Goal: Information Seeking & Learning: Learn about a topic

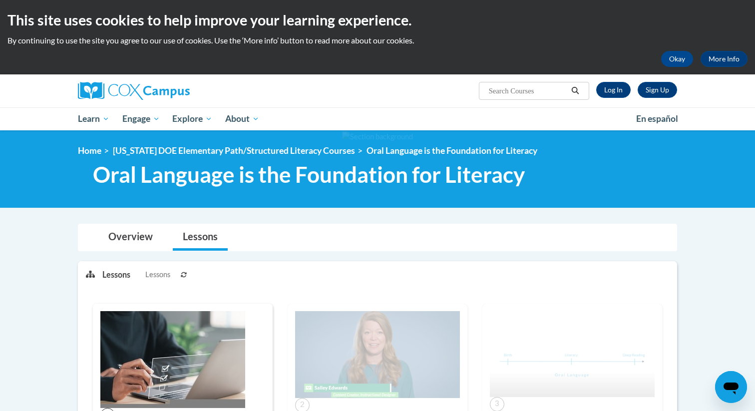
click at [370, 231] on div "Overview Lessons" at bounding box center [377, 237] width 583 height 26
click at [200, 241] on link "Lessons" at bounding box center [200, 237] width 55 height 26
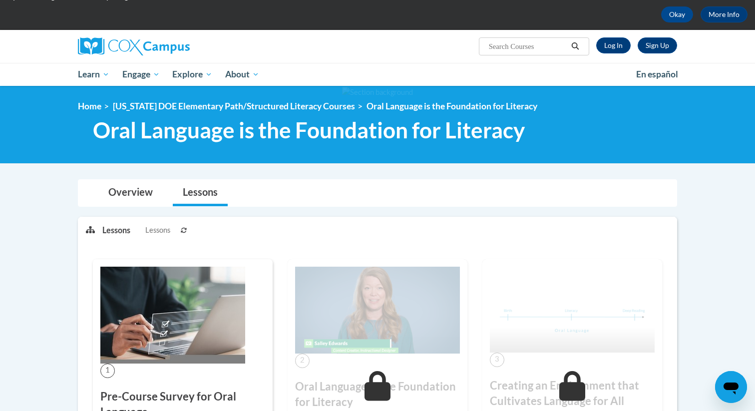
scroll to position [43, 0]
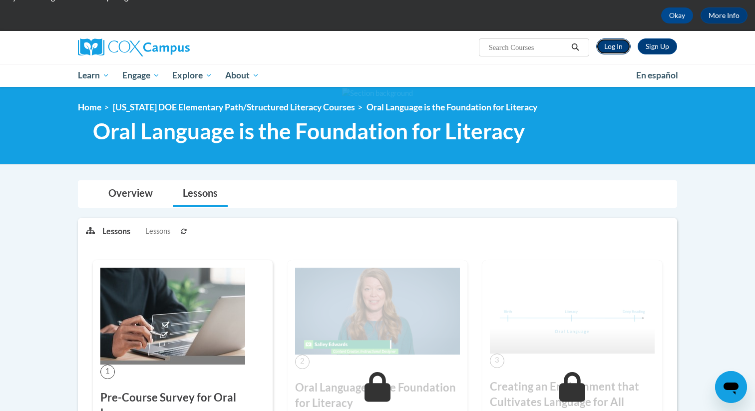
click at [614, 50] on link "Log In" at bounding box center [613, 46] width 34 height 16
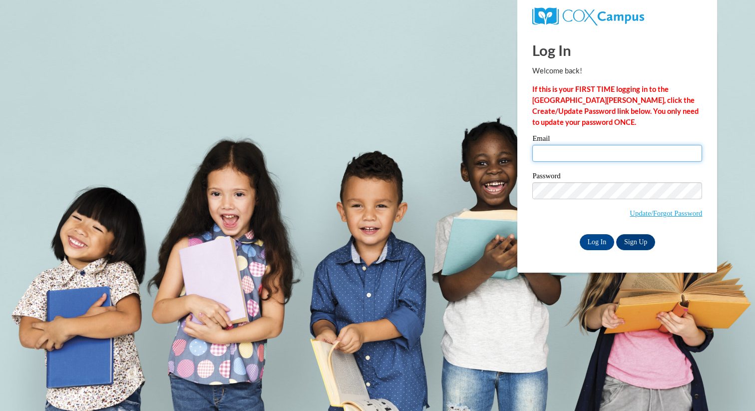
click at [579, 157] on input "Email" at bounding box center [617, 153] width 170 height 17
type input "stephanie.chin@k12.hi.us"
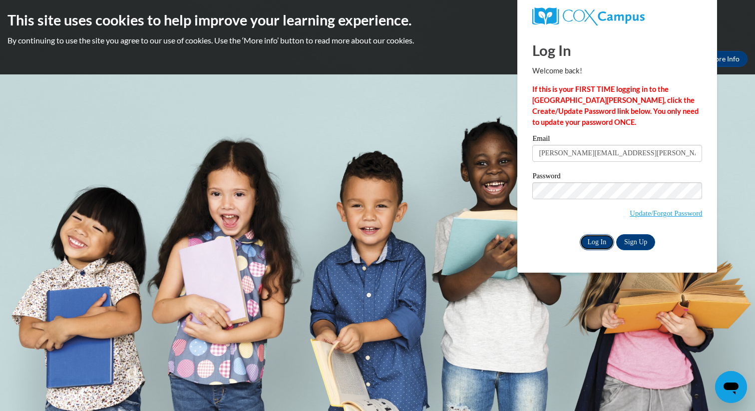
click at [600, 241] on input "Log In" at bounding box center [596, 242] width 35 height 16
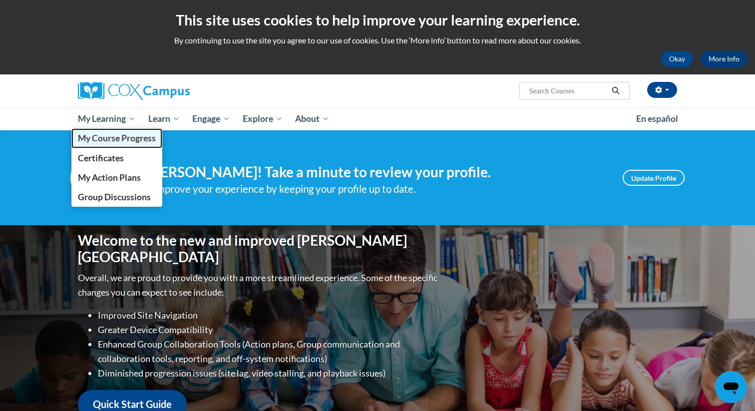
click at [96, 142] on span "My Course Progress" at bounding box center [117, 138] width 78 height 10
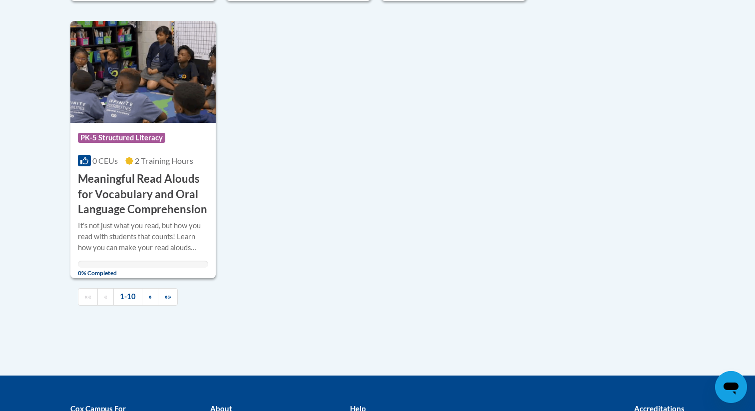
scroll to position [1000, 0]
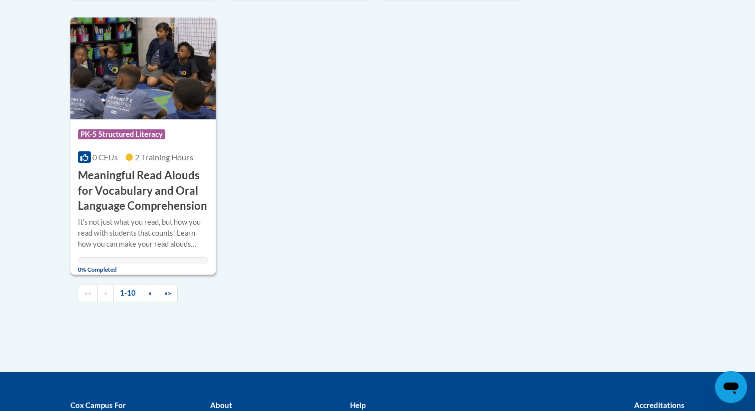
click at [164, 177] on h3 "Meaningful Read Alouds for Vocabulary and Oral Language Comprehension" at bounding box center [143, 191] width 130 height 46
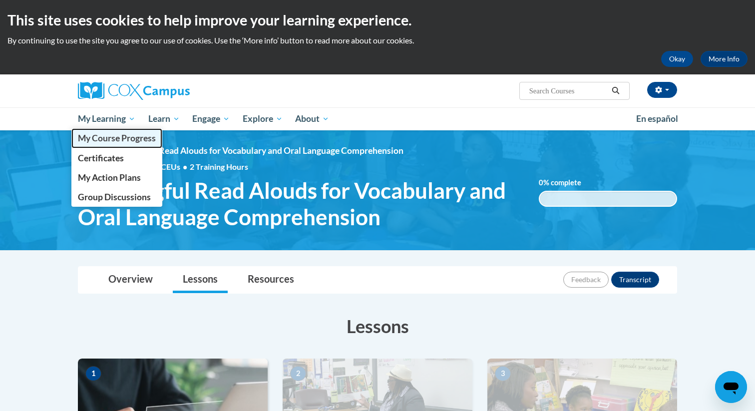
click at [113, 133] on span "My Course Progress" at bounding box center [117, 138] width 78 height 10
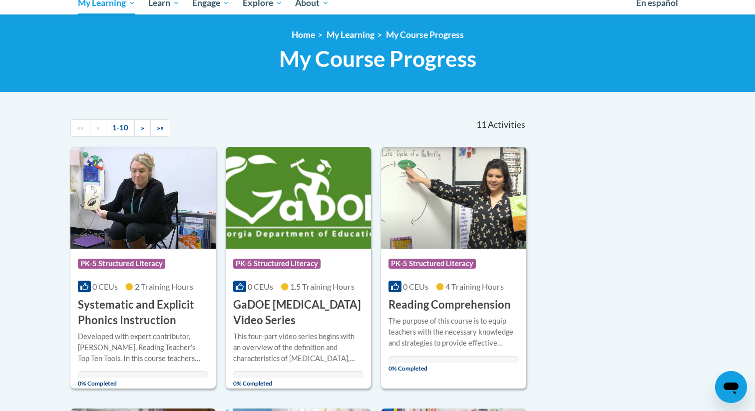
scroll to position [118, 0]
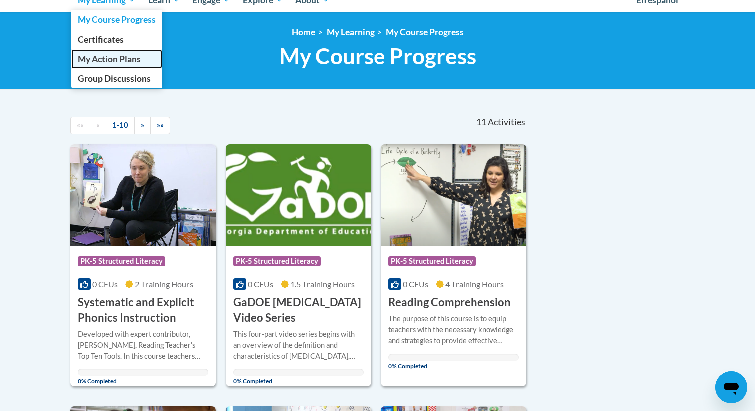
click at [109, 59] on span "My Action Plans" at bounding box center [109, 59] width 63 height 10
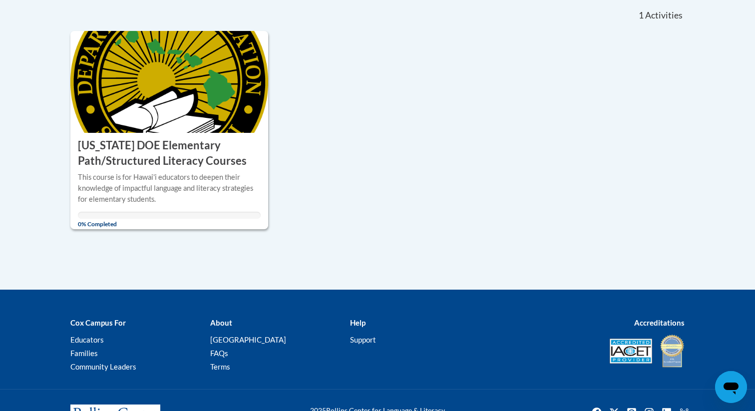
scroll to position [236, 0]
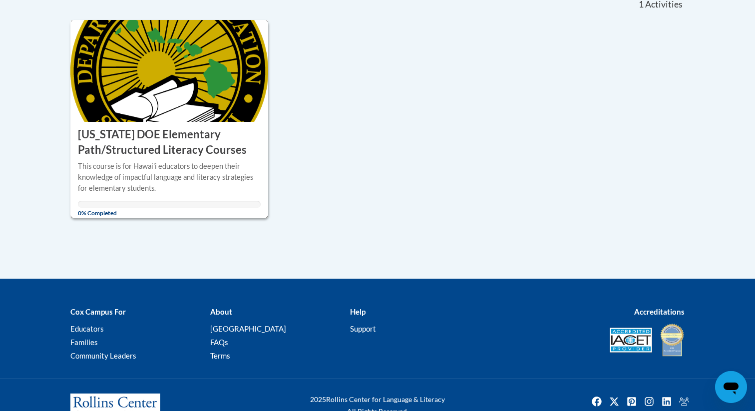
click at [175, 165] on div "This course is for Hawai'i educators to deepen their knowledge of impactful lan…" at bounding box center [169, 177] width 183 height 33
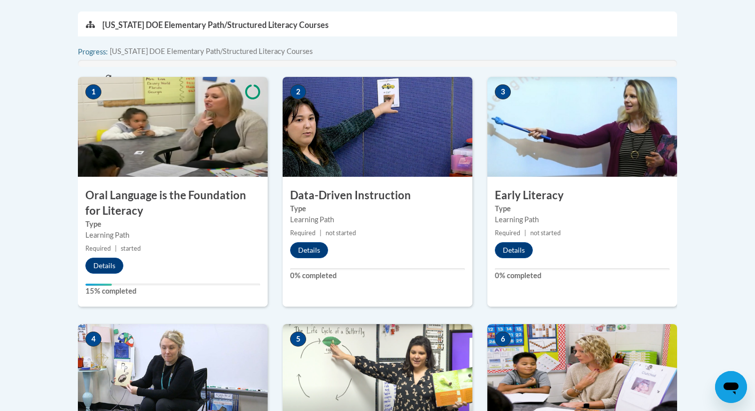
scroll to position [333, 0]
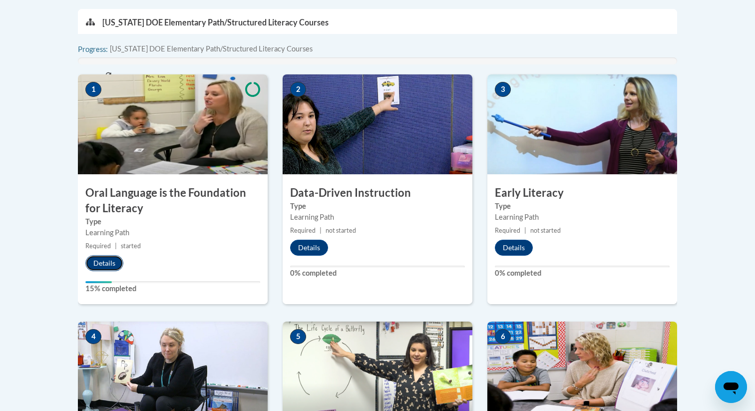
click at [114, 265] on button "Details" at bounding box center [104, 263] width 38 height 16
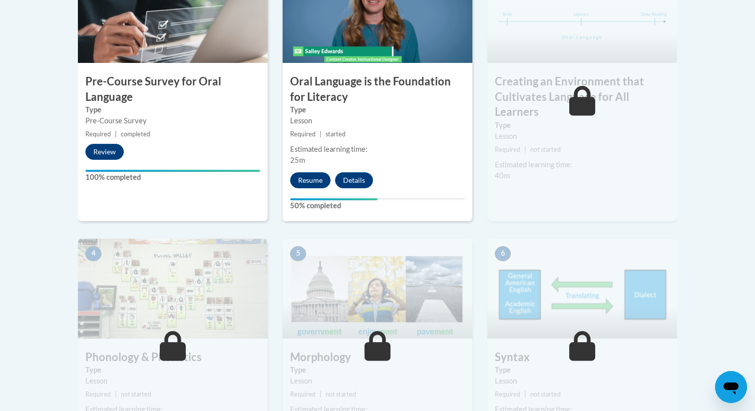
scroll to position [371, 0]
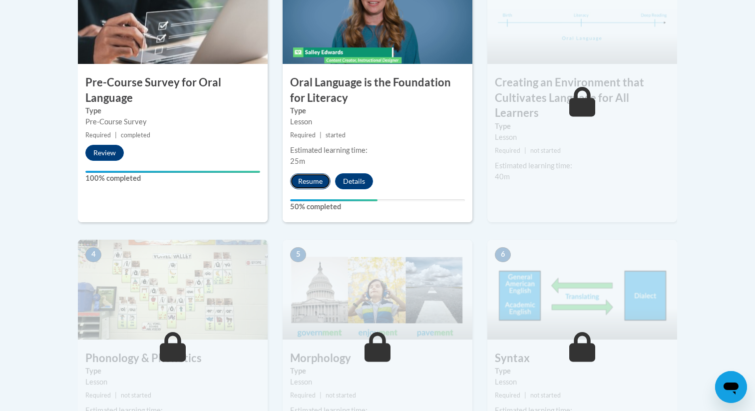
click at [305, 177] on button "Resume" at bounding box center [310, 181] width 40 height 16
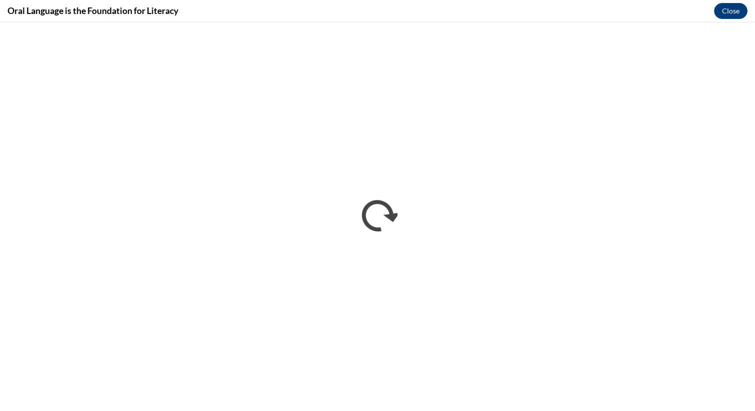
scroll to position [0, 0]
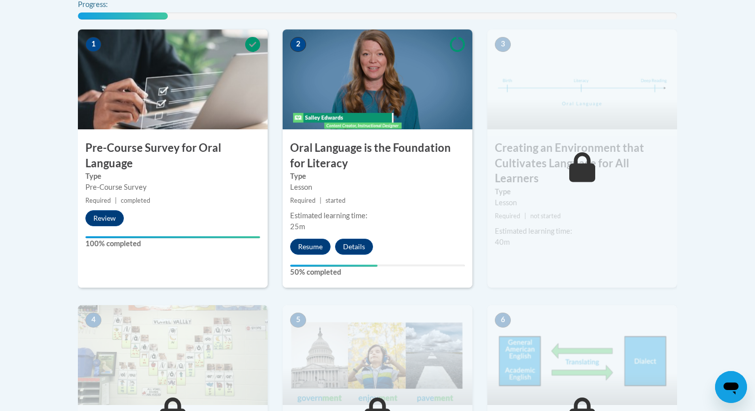
scroll to position [306, 0]
click at [316, 244] on button "Resume" at bounding box center [310, 247] width 40 height 16
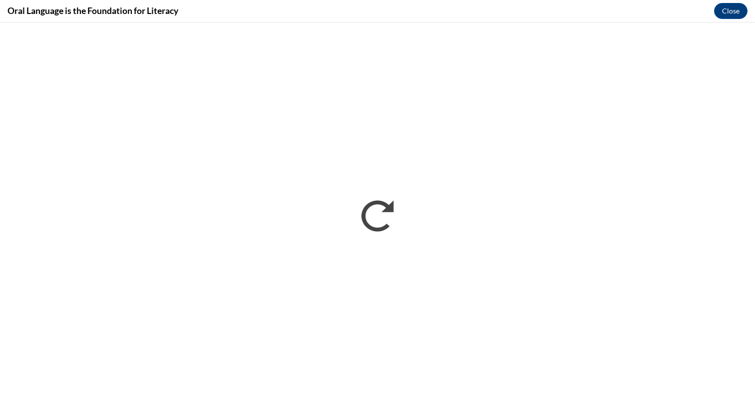
scroll to position [0, 0]
click at [737, 5] on button "Close" at bounding box center [730, 11] width 33 height 16
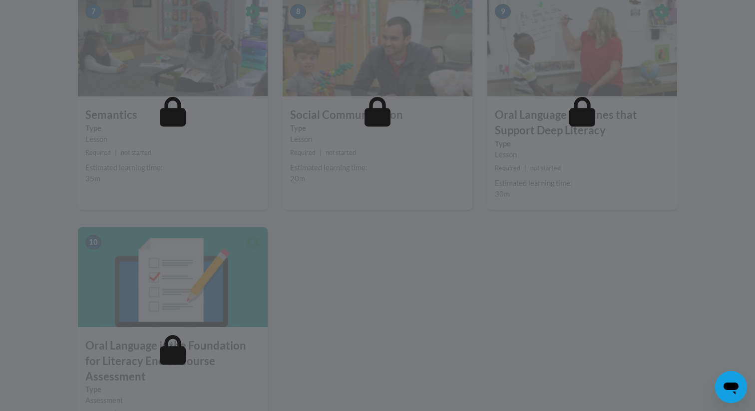
scroll to position [863, 0]
